Goal: Task Accomplishment & Management: Manage account settings

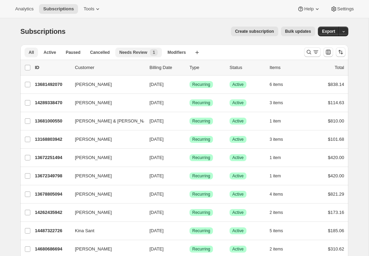
click at [134, 52] on span "Needs Review" at bounding box center [133, 53] width 28 height 6
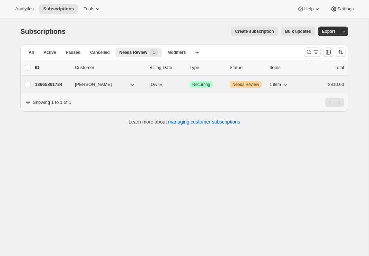
click at [61, 86] on p "13665861734" at bounding box center [52, 84] width 35 height 7
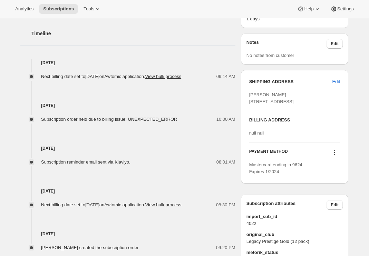
scroll to position [304, 0]
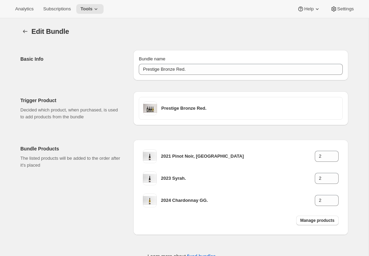
scroll to position [17, 0]
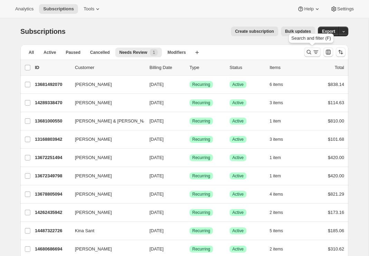
click at [312, 56] on button "Search and filter results" at bounding box center [312, 52] width 17 height 10
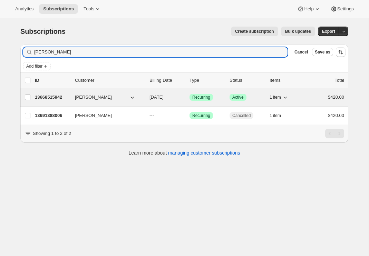
type input "[PERSON_NAME]"
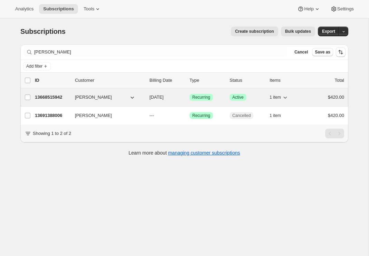
click at [54, 98] on p "13668515942" at bounding box center [52, 97] width 35 height 7
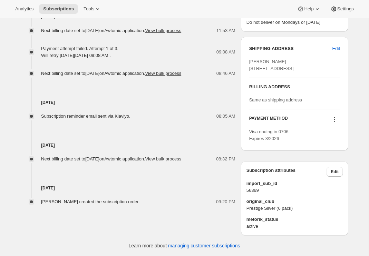
scroll to position [298, 0]
click at [331, 119] on button at bounding box center [334, 120] width 11 height 8
click at [326, 163] on span "Select payment method" at bounding box center [332, 165] width 47 height 5
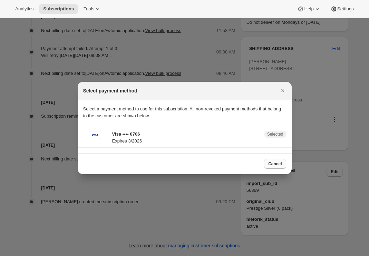
click at [271, 163] on span "Cancel" at bounding box center [274, 164] width 13 height 6
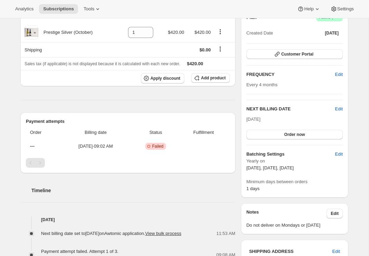
scroll to position [74, 0]
click at [289, 135] on span "Order now" at bounding box center [294, 135] width 21 height 6
click at [289, 135] on span "Click to confirm" at bounding box center [294, 135] width 31 height 6
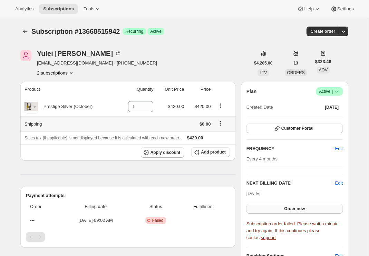
scroll to position [5, 0]
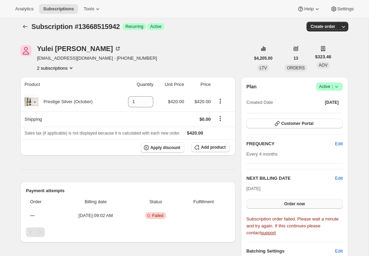
click at [279, 222] on div "Subscription order failed. Please wait a minute and try again. If this continue…" at bounding box center [295, 226] width 96 height 21
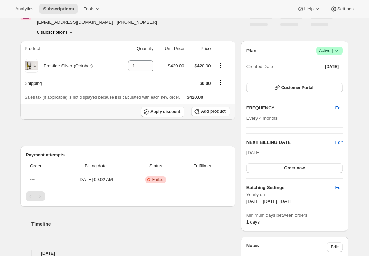
scroll to position [46, 0]
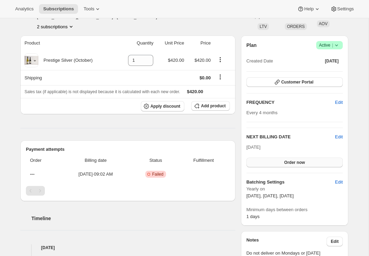
click at [292, 160] on button "Order now" at bounding box center [295, 163] width 96 height 10
click at [292, 160] on button "Click to confirm" at bounding box center [295, 163] width 96 height 10
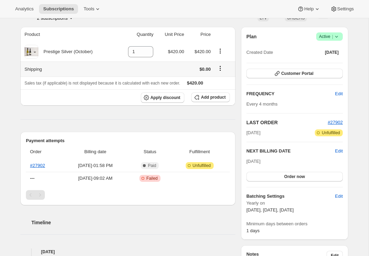
scroll to position [54, 0]
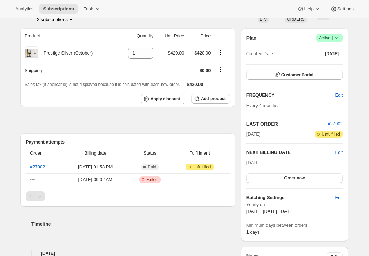
click at [14, 91] on div "Subscription #13668515942. This page is ready Subscription #13668515942 Success…" at bounding box center [184, 235] width 345 height 541
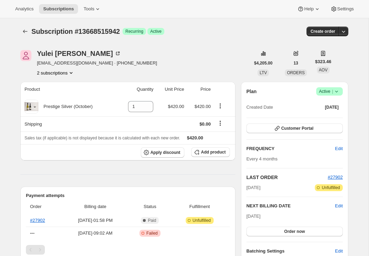
scroll to position [0, 0]
